Goal: Check status: Check status

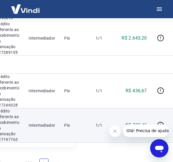
scroll to position [763, 85]
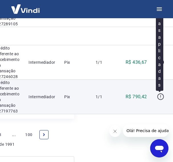
click at [160, 93] on button "button" at bounding box center [160, 96] width 9 height 9
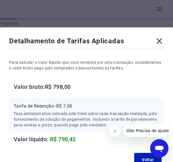
click at [162, 41] on icon at bounding box center [158, 40] width 9 height 9
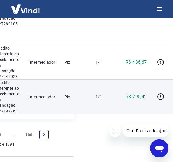
scroll to position [735, 85]
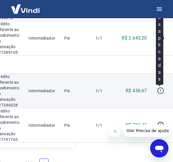
click at [158, 88] on icon "button" at bounding box center [160, 90] width 7 height 7
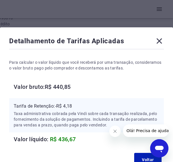
click at [161, 39] on icon at bounding box center [158, 40] width 5 height 5
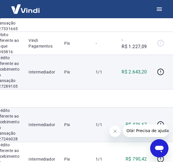
scroll to position [706, 85]
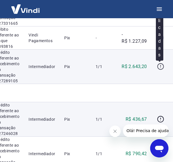
click at [157, 63] on button "button" at bounding box center [160, 66] width 9 height 9
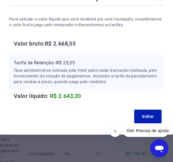
scroll to position [0, 0]
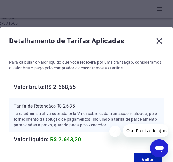
click at [160, 41] on icon at bounding box center [158, 40] width 9 height 9
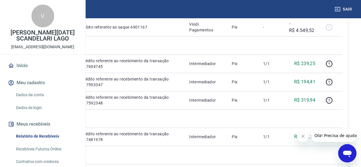
scroll to position [250, 0]
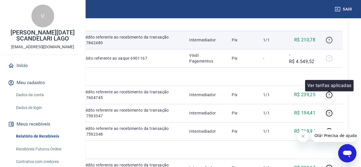
click at [177, 44] on icon "button" at bounding box center [328, 39] width 7 height 7
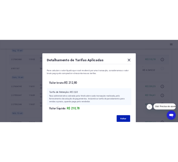
scroll to position [107, 0]
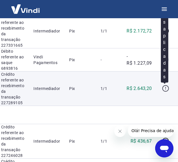
scroll to position [627, 80]
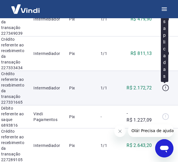
click at [162, 87] on icon "button" at bounding box center [165, 88] width 7 height 7
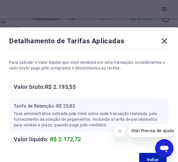
click at [161, 40] on icon at bounding box center [163, 40] width 9 height 9
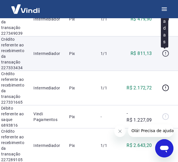
click at [164, 56] on icon "button" at bounding box center [165, 53] width 7 height 7
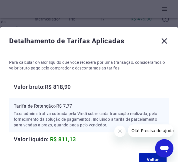
scroll to position [43, 0]
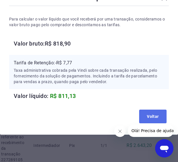
click at [162, 115] on button "Voltar" at bounding box center [152, 117] width 27 height 14
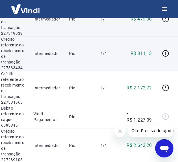
scroll to position [570, 80]
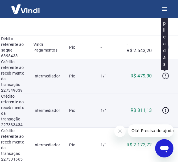
click at [162, 78] on icon "button" at bounding box center [165, 76] width 7 height 7
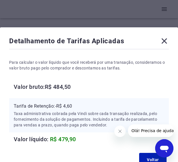
click at [165, 42] on icon at bounding box center [163, 40] width 5 height 5
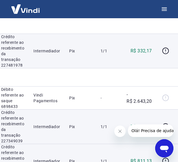
scroll to position [513, 80]
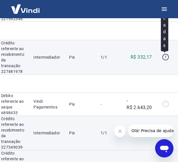
click at [166, 58] on icon "button" at bounding box center [165, 57] width 7 height 7
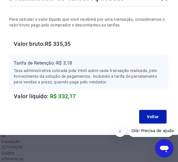
scroll to position [43, 0]
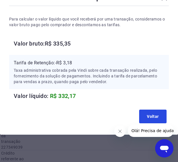
click at [149, 113] on button "Voltar" at bounding box center [152, 117] width 27 height 14
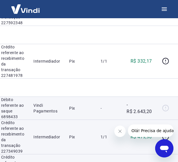
scroll to position [485, 80]
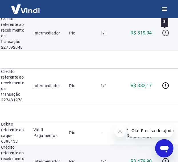
click at [164, 29] on button "button" at bounding box center [165, 33] width 9 height 9
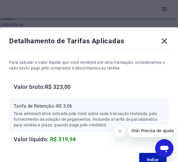
click at [160, 39] on icon at bounding box center [163, 40] width 9 height 9
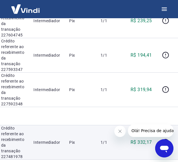
scroll to position [428, 80]
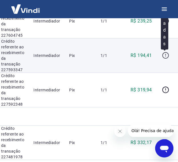
click at [165, 55] on icon "button" at bounding box center [165, 55] width 7 height 7
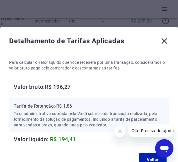
drag, startPoint x: 164, startPoint y: 42, endPoint x: 162, endPoint y: 43, distance: 3.1
click at [164, 41] on icon at bounding box center [163, 40] width 5 height 5
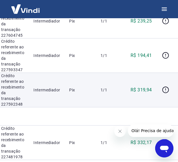
scroll to position [399, 80]
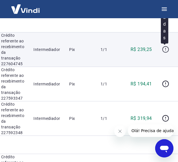
click at [165, 52] on icon "button" at bounding box center [165, 49] width 7 height 7
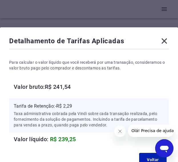
click at [162, 40] on icon at bounding box center [163, 40] width 9 height 9
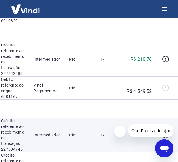
scroll to position [342, 80]
